Goal: Navigation & Orientation: Find specific page/section

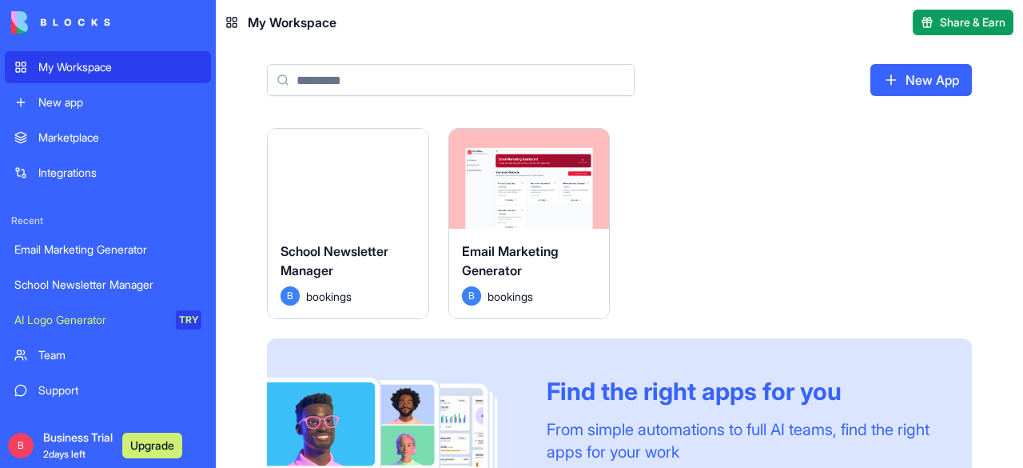
click at [504, 204] on div "Launch" at bounding box center [529, 179] width 161 height 100
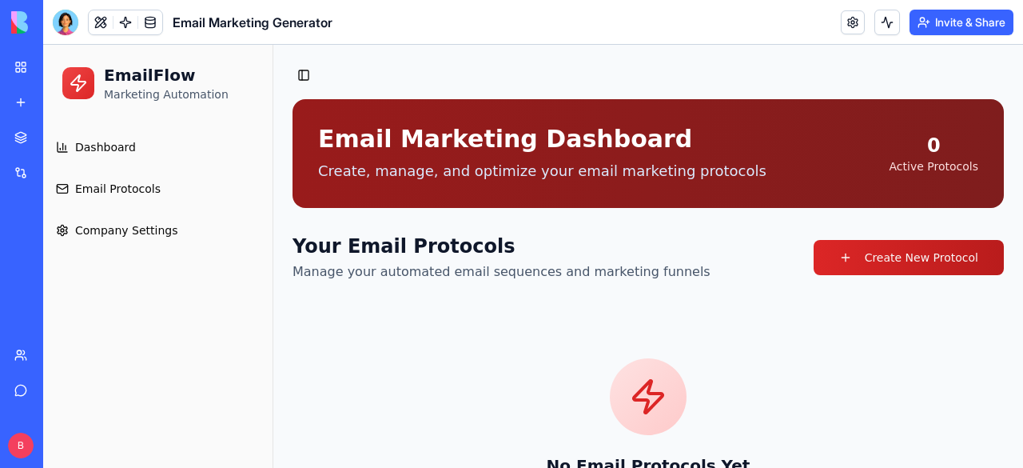
click at [22, 62] on link "My Workspace" at bounding box center [37, 67] width 64 height 32
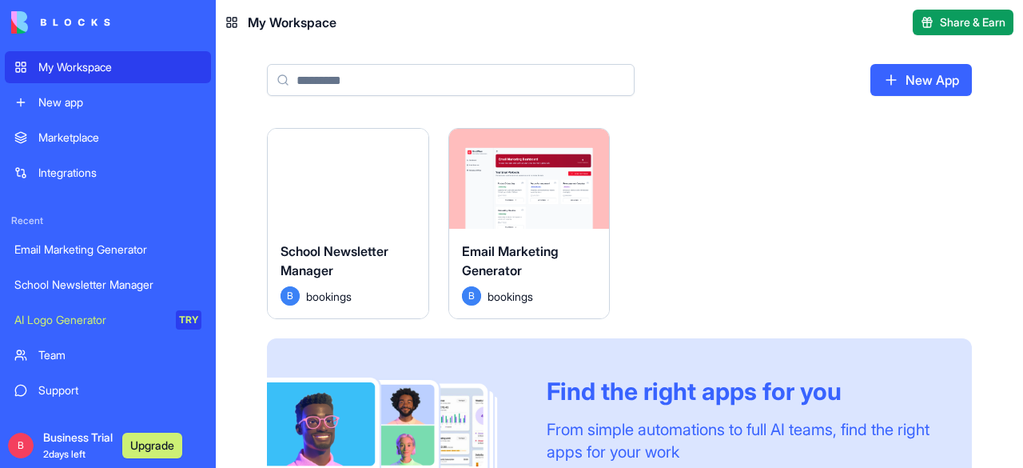
click at [307, 170] on button "Launch" at bounding box center [348, 179] width 120 height 32
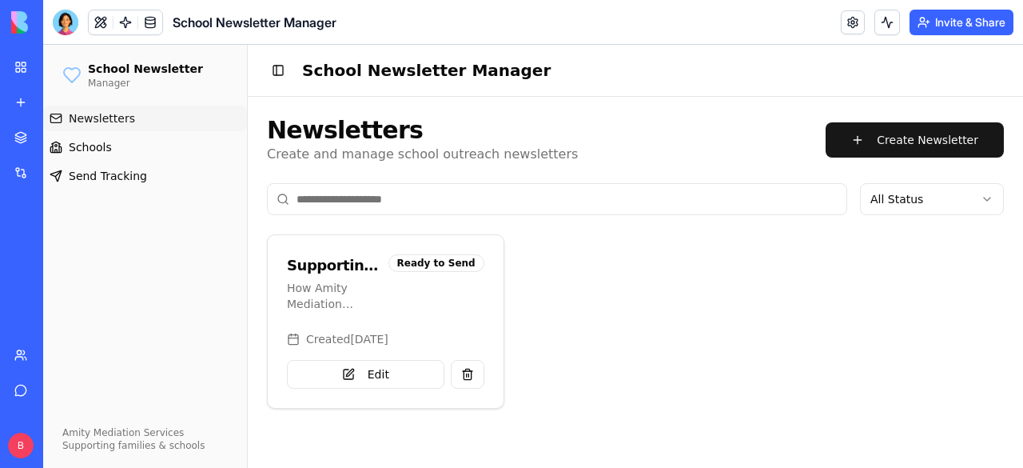
click at [339, 301] on div "How Amity Mediation Services Can Help Your School Families" at bounding box center [334, 296] width 95 height 32
drag, startPoint x: 22, startPoint y: 65, endPoint x: 37, endPoint y: 74, distance: 18.0
click at [22, 65] on link "My Workspace" at bounding box center [37, 67] width 64 height 32
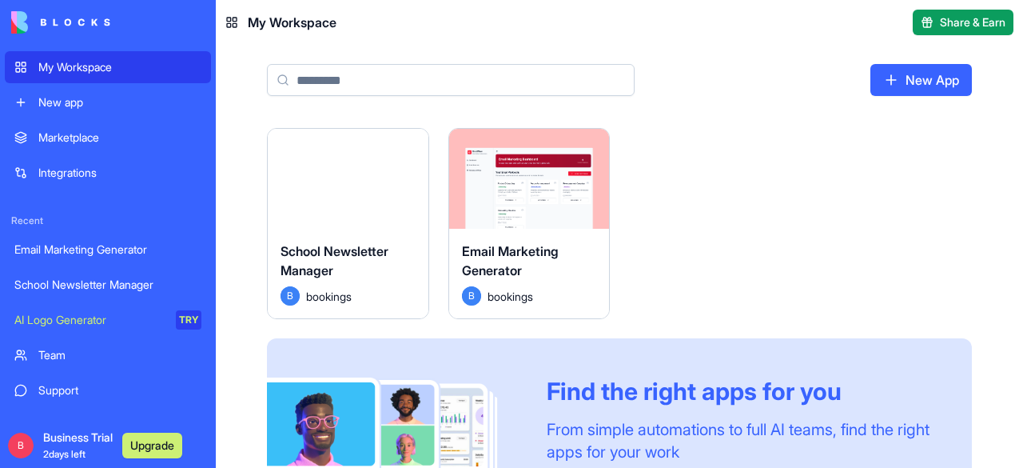
click at [105, 124] on link "Marketplace" at bounding box center [108, 138] width 206 height 32
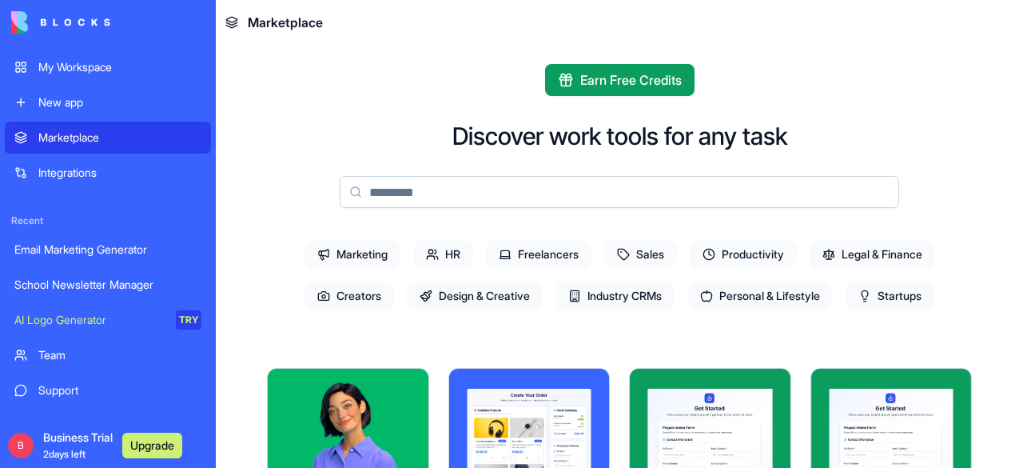
click at [452, 192] on input at bounding box center [620, 192] width 560 height 32
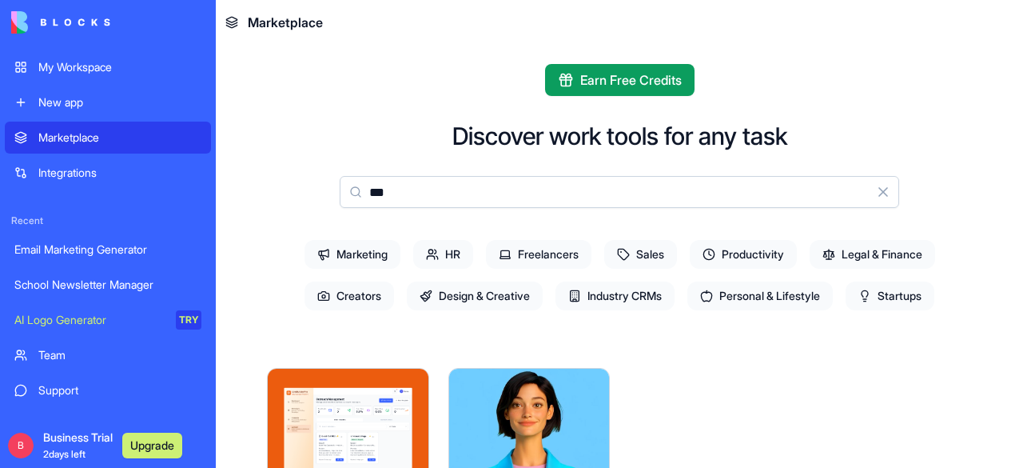
type input "***"
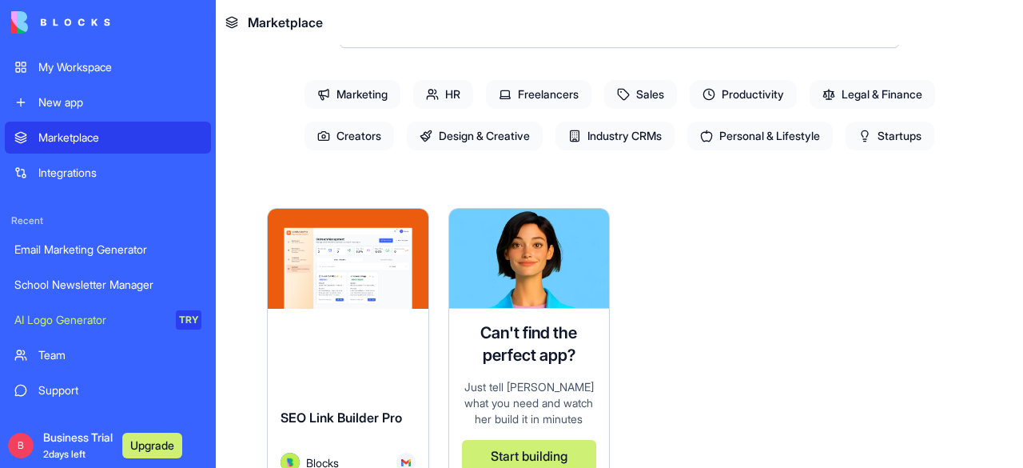
scroll to position [240, 0]
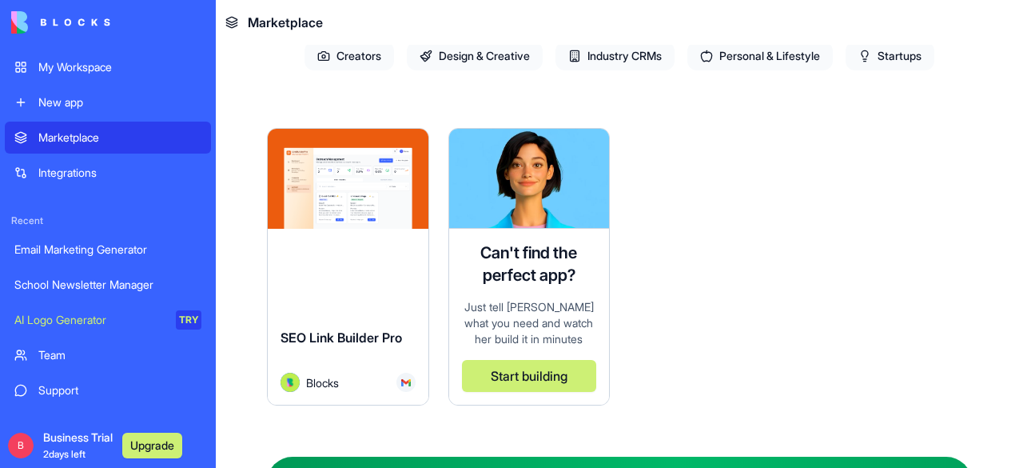
click at [350, 175] on button "Explore" at bounding box center [348, 179] width 120 height 32
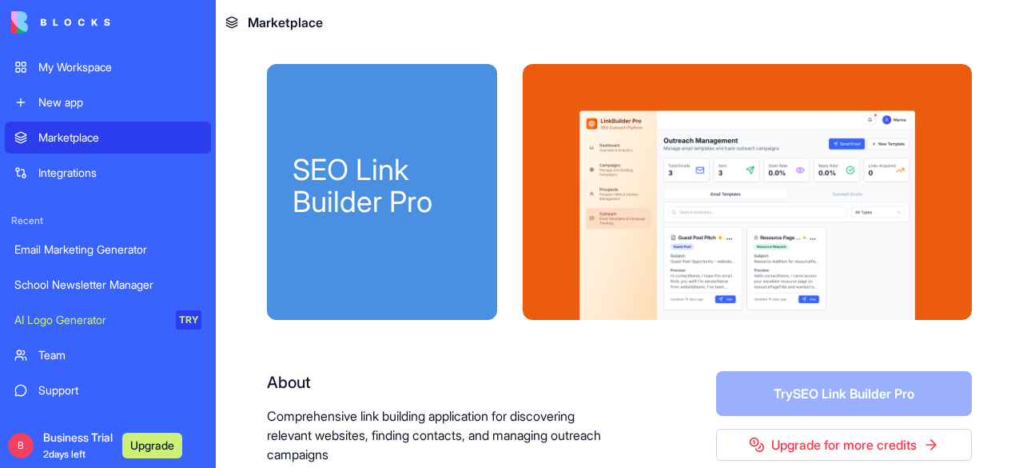
click at [54, 66] on div "My Workspace" at bounding box center [119, 67] width 163 height 16
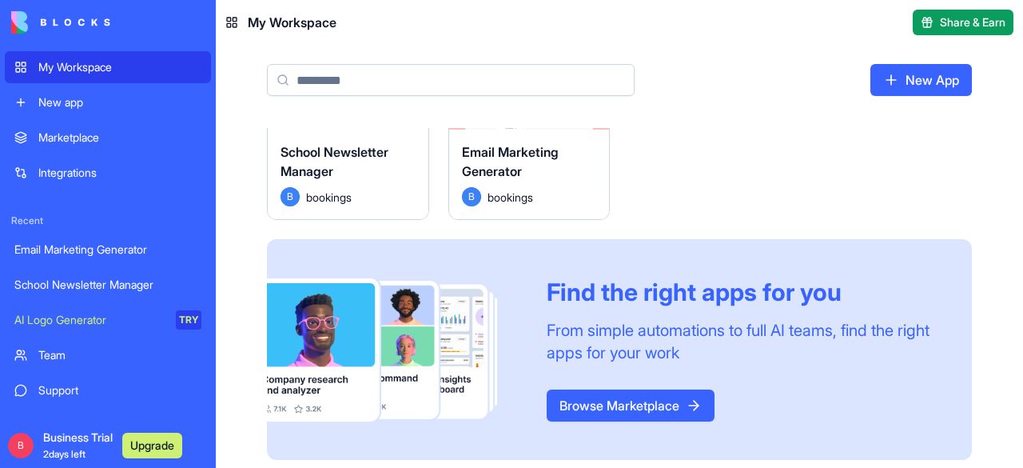
scroll to position [110, 0]
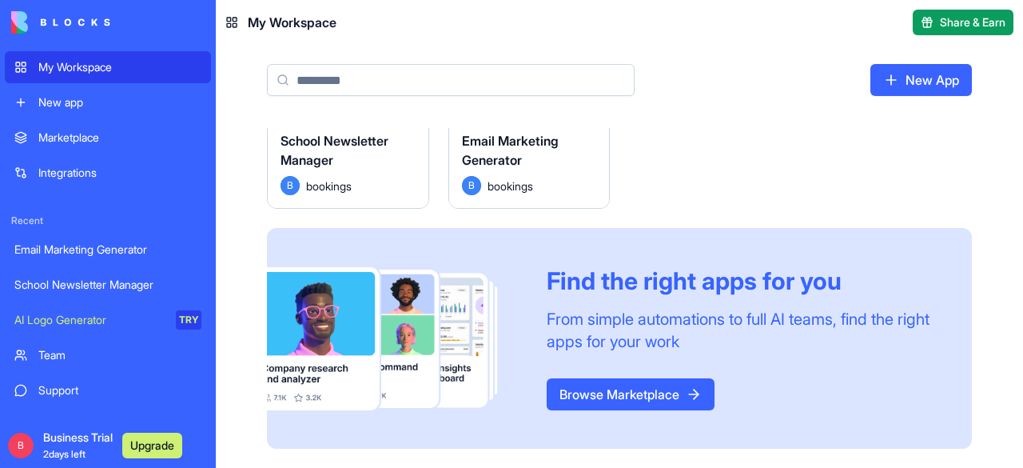
click at [685, 388] on link "Browse Marketplace" at bounding box center [631, 394] width 168 height 32
